Goal: Information Seeking & Learning: Learn about a topic

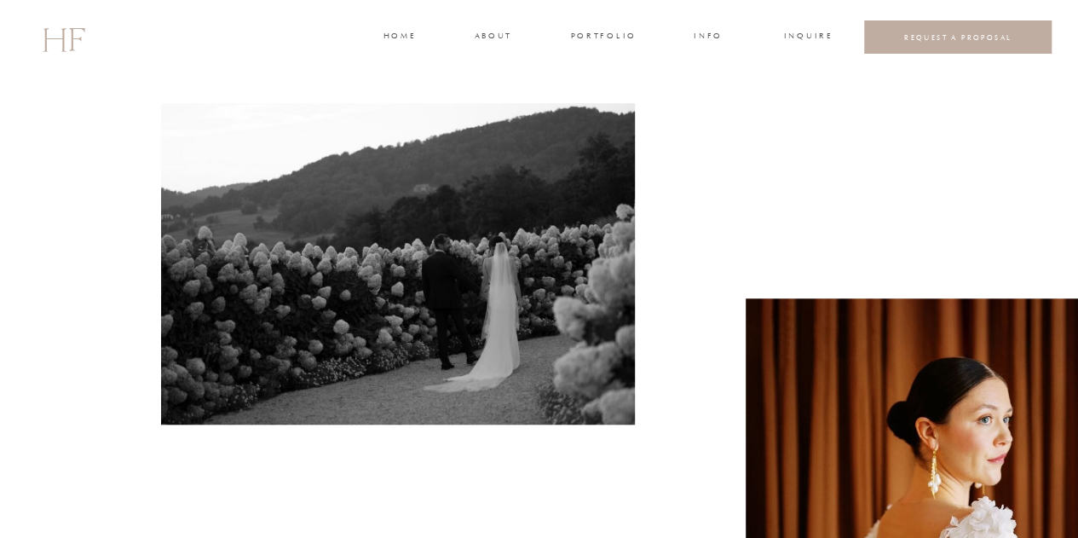
scroll to position [575, 0]
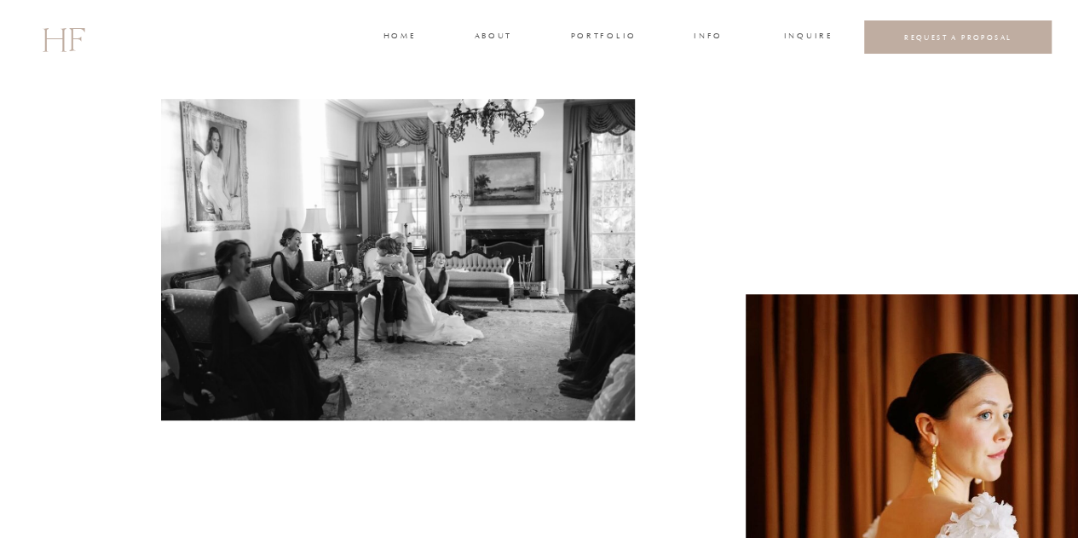
click at [494, 39] on h3 "about" at bounding box center [493, 37] width 36 height 15
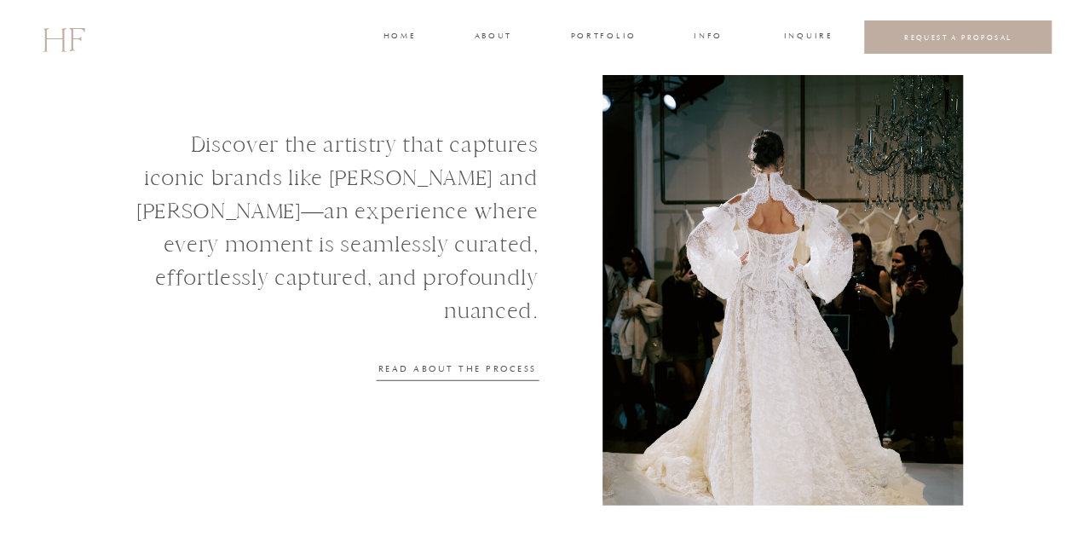
scroll to position [2338, 0]
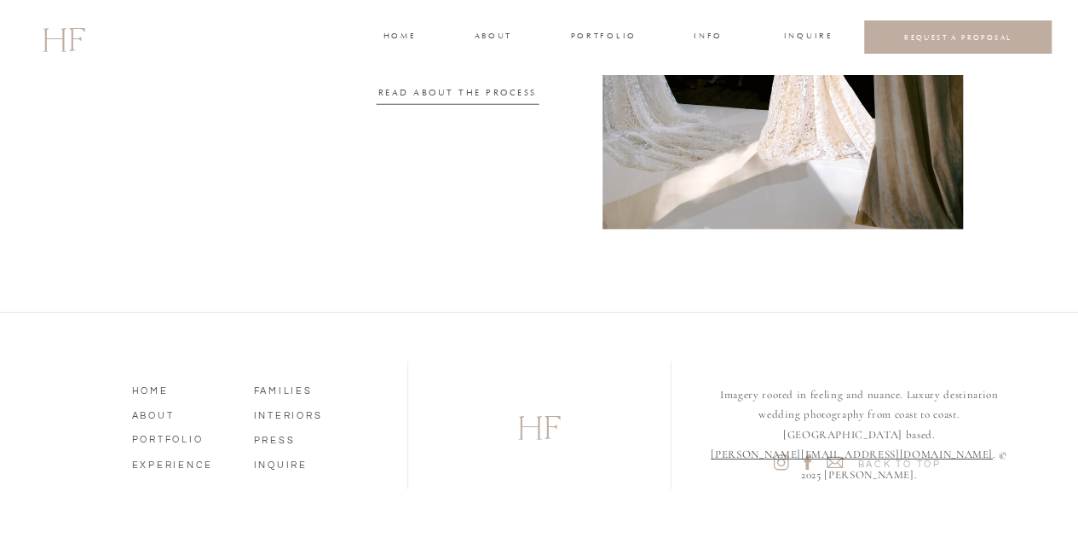
click at [729, 32] on div at bounding box center [782, 1] width 360 height 455
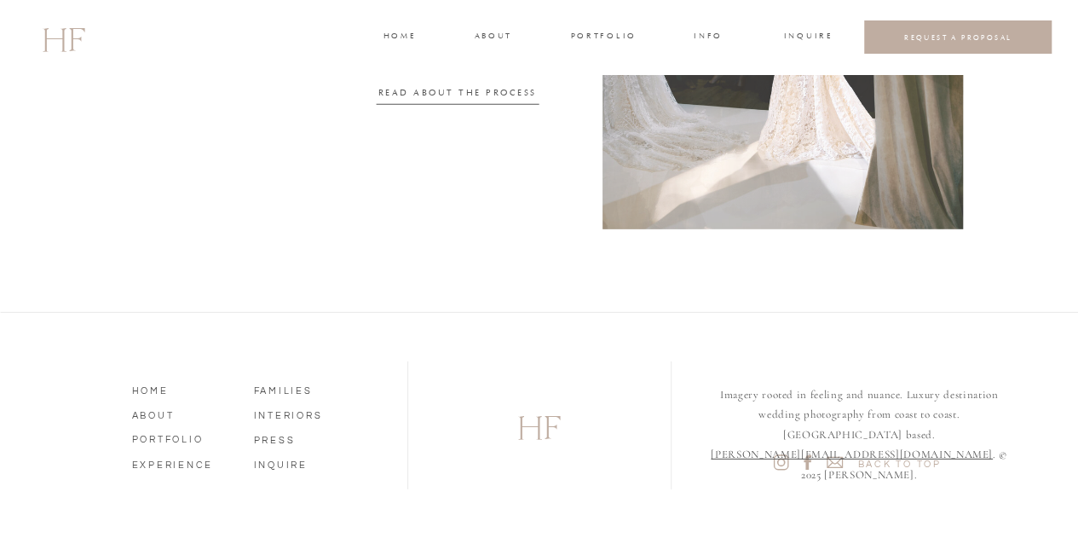
click at [714, 32] on h3 "INFO" at bounding box center [709, 37] width 32 height 15
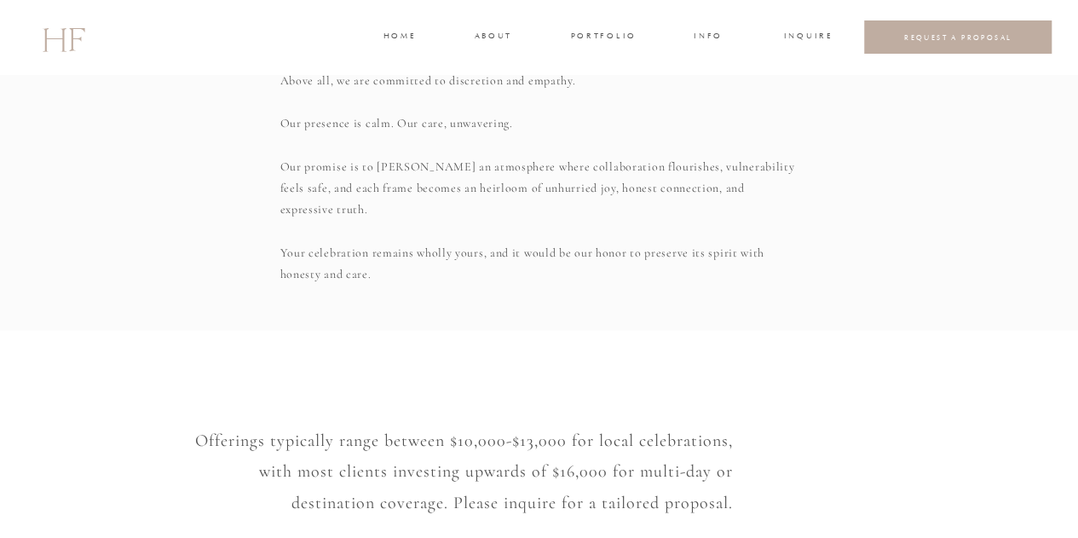
scroll to position [1408, 0]
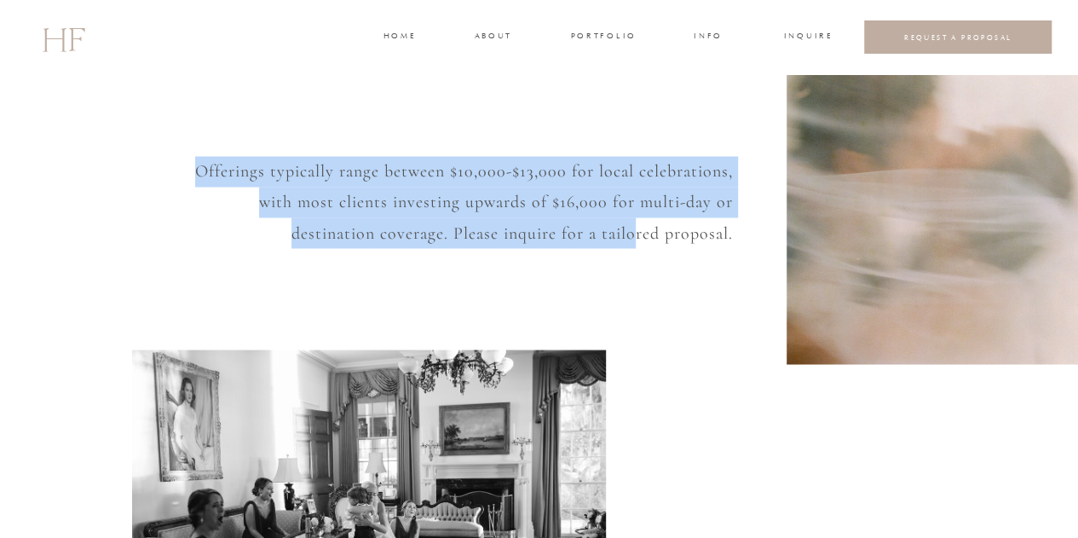
drag, startPoint x: 191, startPoint y: 170, endPoint x: 633, endPoint y: 234, distance: 446.8
click at [633, 234] on p "Offerings typically range between $10,000-$13,000 for local celebrations, with …" at bounding box center [459, 200] width 548 height 88
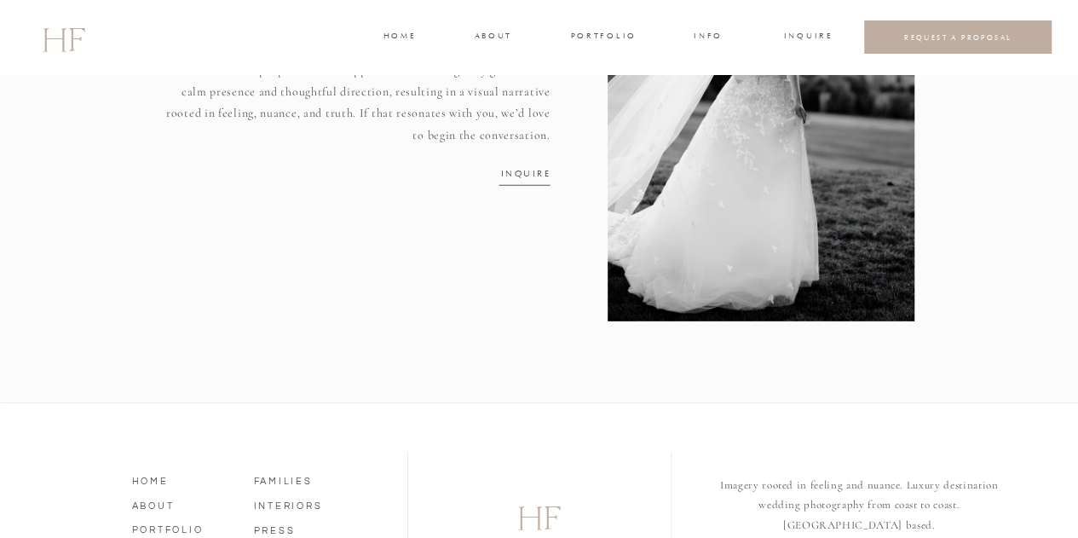
scroll to position [2411, 0]
